Goal: Task Accomplishment & Management: Complete application form

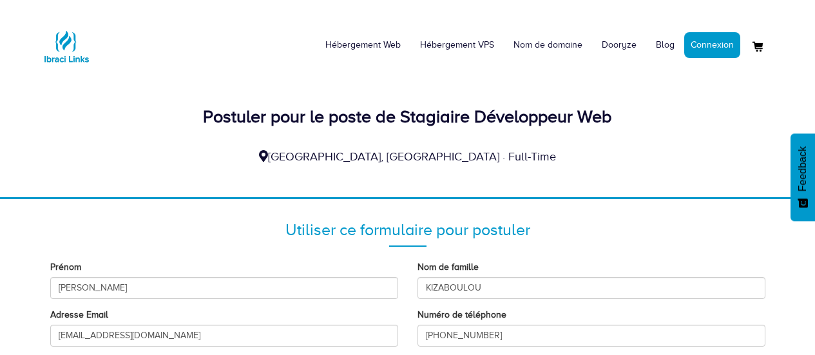
scroll to position [210, 0]
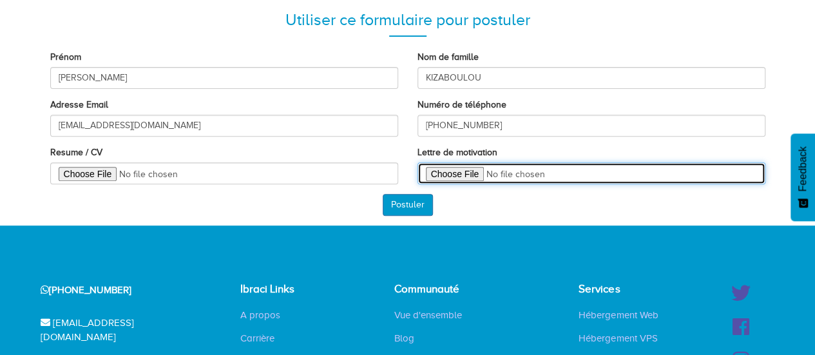
type input "C:\fakepath\lettre de motivation.pdf"
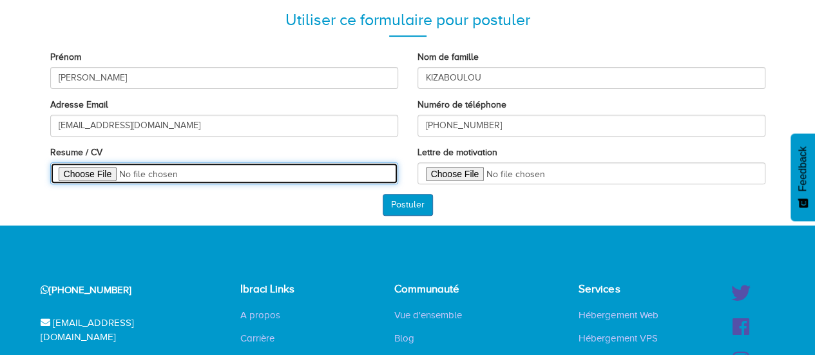
click at [107, 176] on input "Resume / CV" at bounding box center [224, 173] width 348 height 22
type input "C:\fakepath\kiz-cv.pdf"
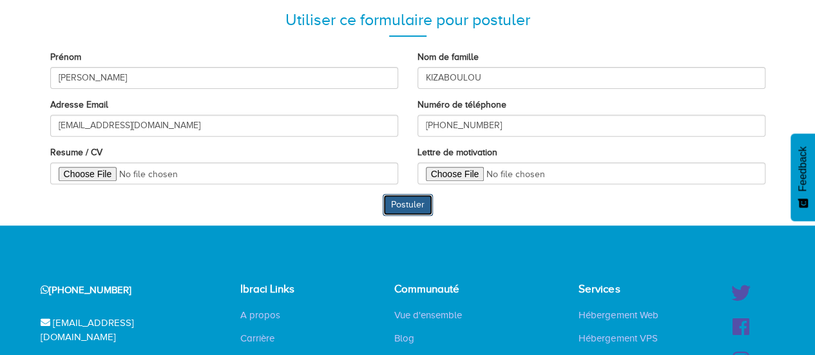
click at [407, 205] on button "Postuler" at bounding box center [408, 205] width 50 height 22
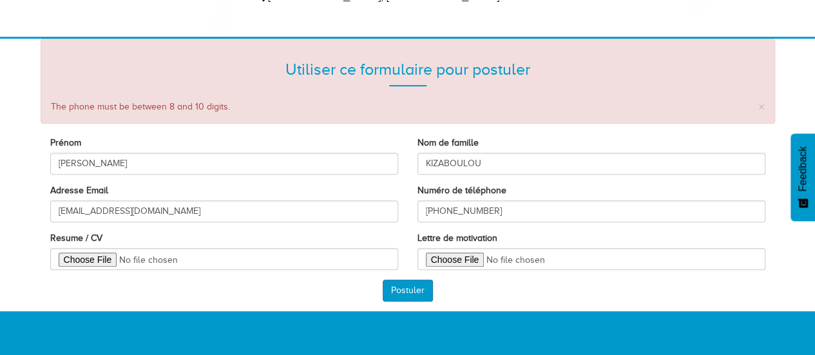
scroll to position [189, 0]
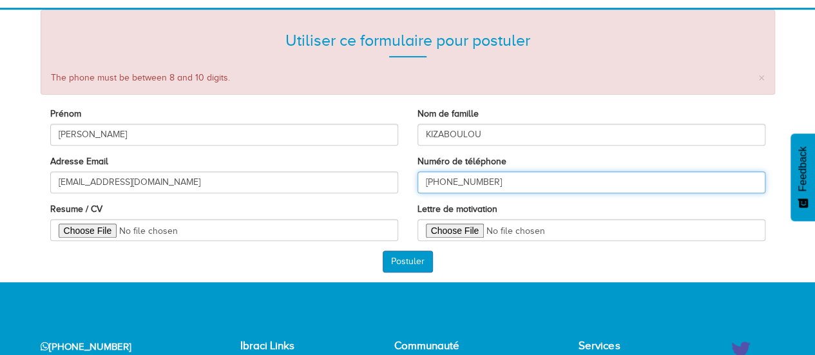
click at [446, 181] on input "[PHONE_NUMBER]" at bounding box center [591, 182] width 348 height 22
type input "83320254"
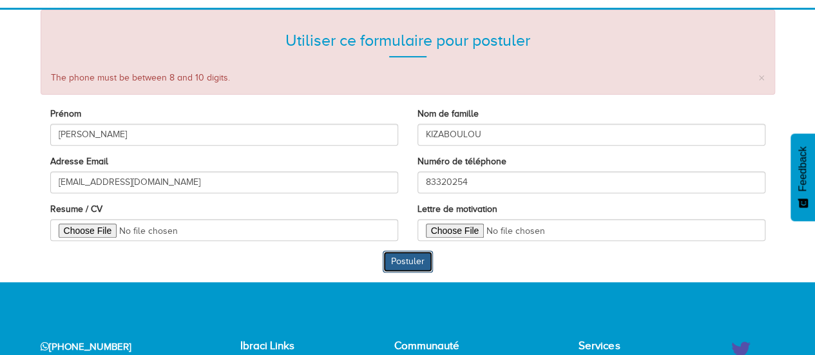
click at [403, 258] on button "Postuler" at bounding box center [408, 262] width 50 height 22
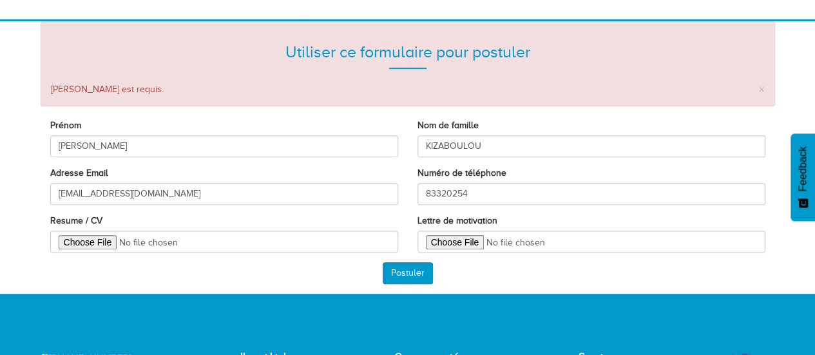
scroll to position [211, 0]
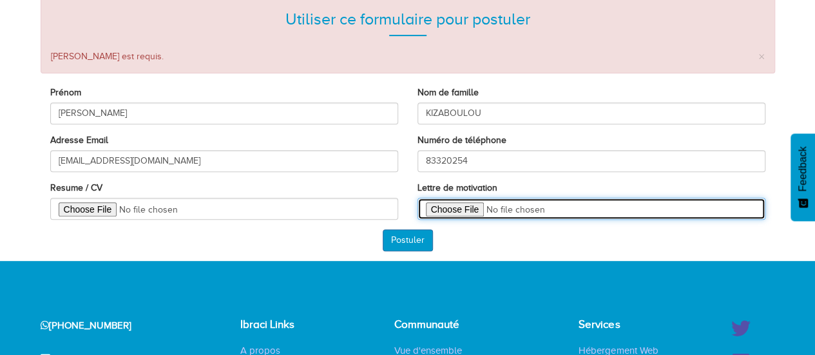
click at [459, 207] on input "Lettre de motivation" at bounding box center [591, 209] width 348 height 22
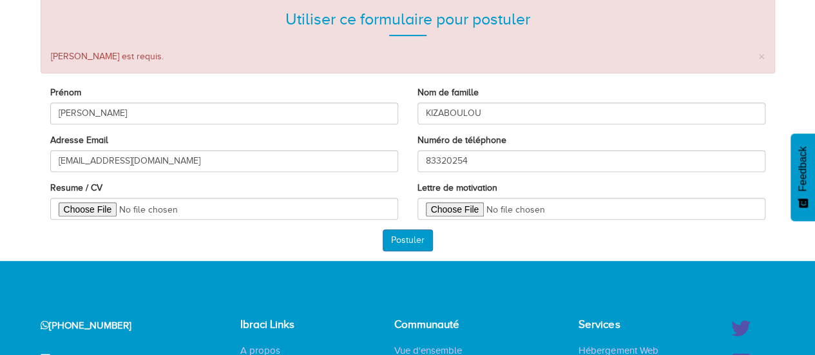
type input "C:\fakepath\lettre de motivation.pdf"
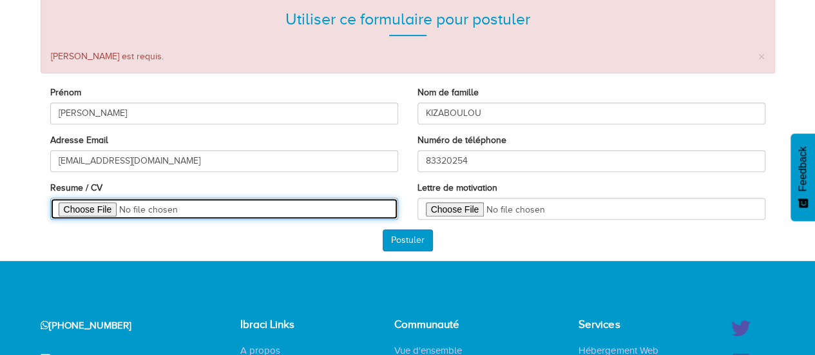
click at [105, 205] on input "Resume / CV" at bounding box center [224, 209] width 348 height 22
type input "C:\fakepath\kiz-cv.pdf"
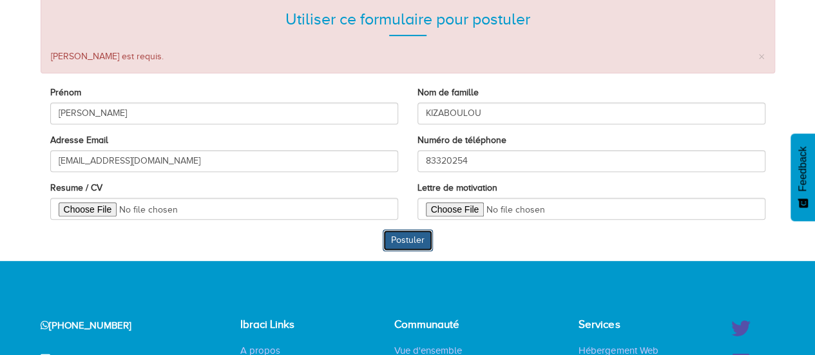
click at [409, 234] on button "Postuler" at bounding box center [408, 240] width 50 height 22
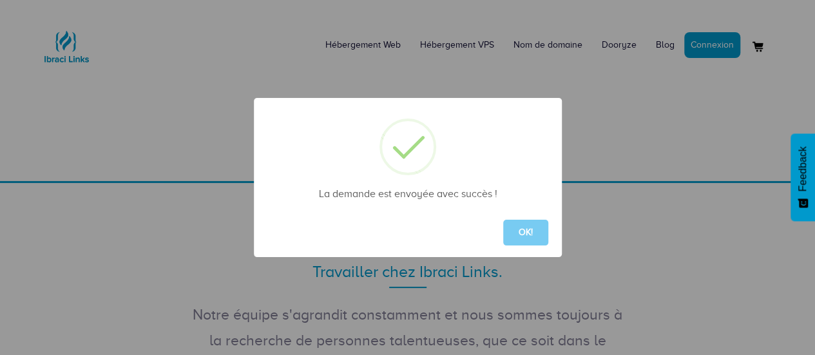
click at [540, 238] on button "OK!" at bounding box center [525, 233] width 45 height 26
